Goal: Transaction & Acquisition: Purchase product/service

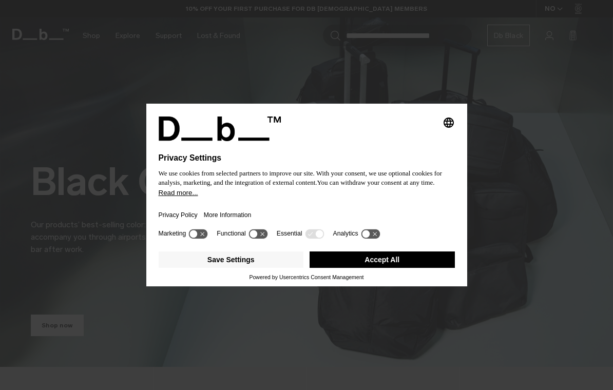
click at [420, 266] on button "Accept All" at bounding box center [382, 260] width 145 height 16
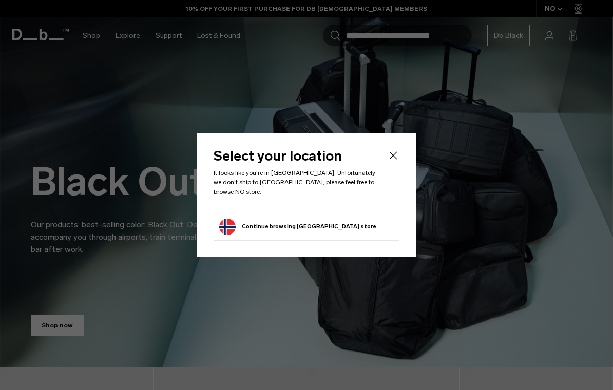
click at [395, 160] on icon "Close" at bounding box center [394, 156] width 8 height 8
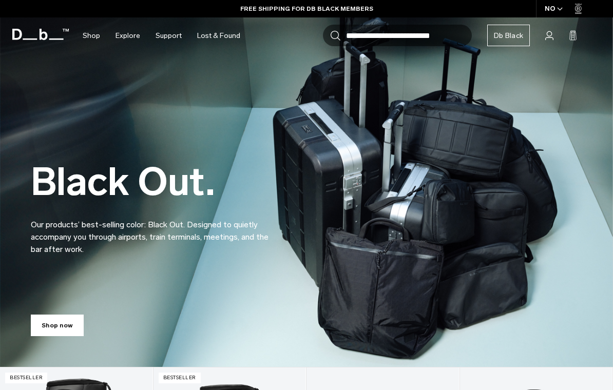
click at [552, 10] on div "NO" at bounding box center [554, 8] width 36 height 17
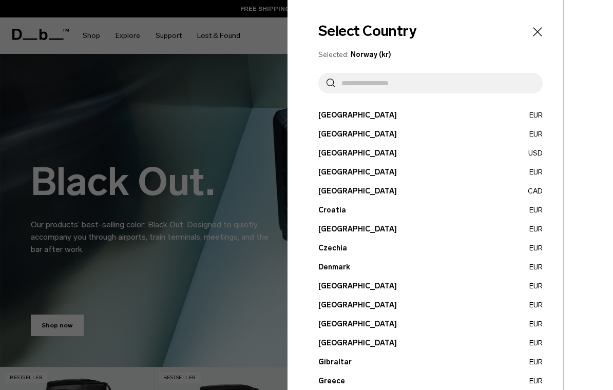
click at [369, 191] on button "Canada CAD" at bounding box center [430, 191] width 224 height 11
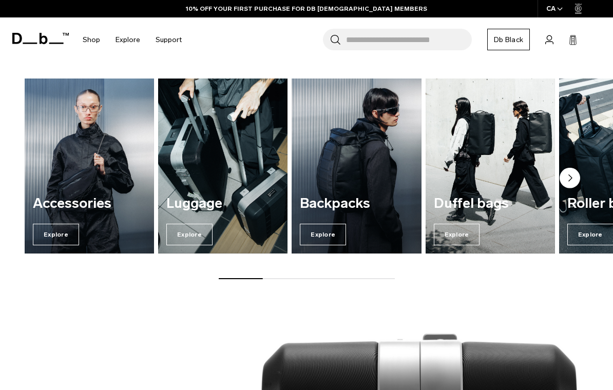
scroll to position [635, 0]
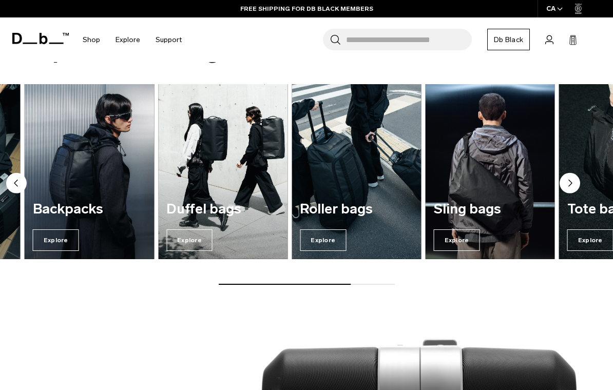
click at [212, 226] on div "Duffel bags Explore" at bounding box center [222, 227] width 129 height 66
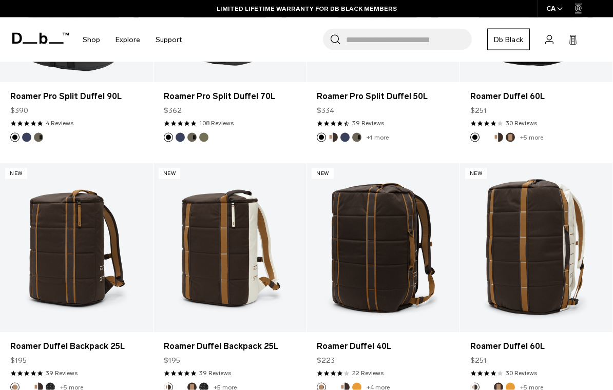
scroll to position [332, 0]
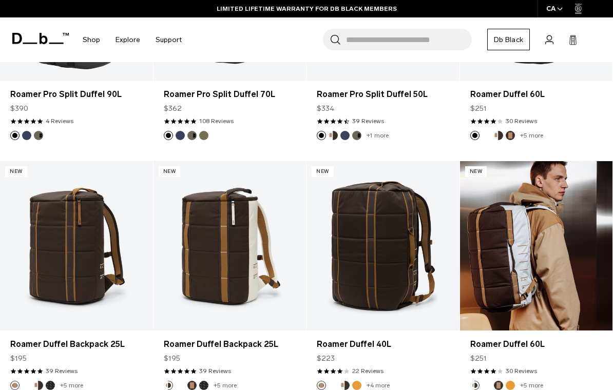
click at [546, 228] on link "Roamer Duffel 60L" at bounding box center [536, 246] width 153 height 170
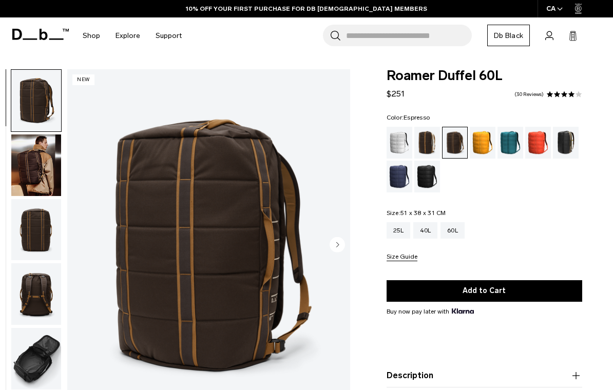
click at [565, 143] on div "Chris Burkard" at bounding box center [566, 143] width 26 height 32
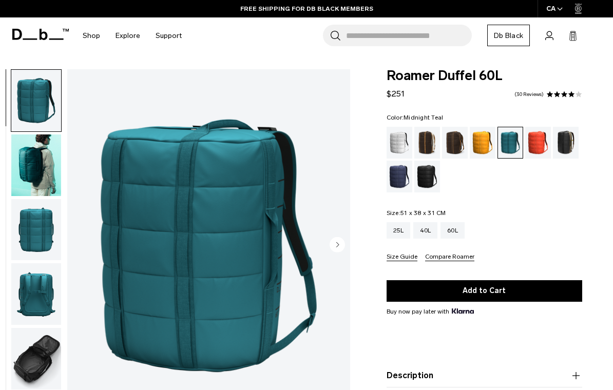
click at [459, 148] on div "Espresso" at bounding box center [455, 143] width 26 height 32
